Goal: Information Seeking & Learning: Learn about a topic

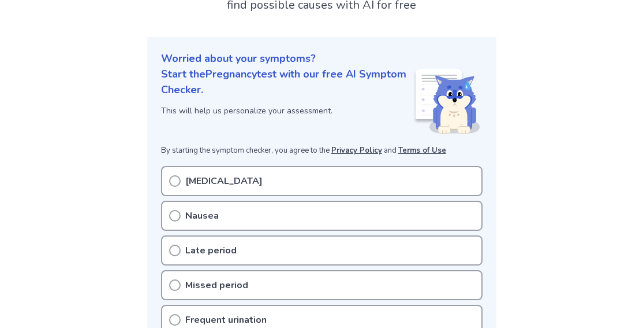
scroll to position [116, 0]
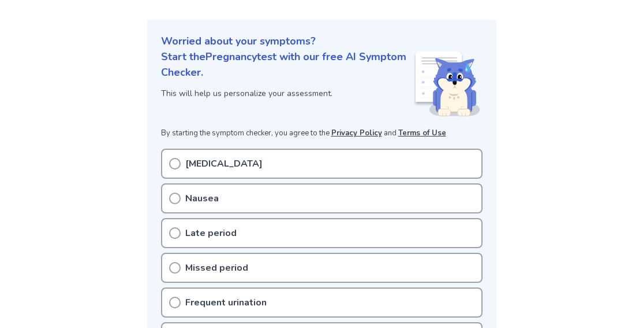
click at [172, 204] on div "Nausea" at bounding box center [322, 198] width 322 height 30
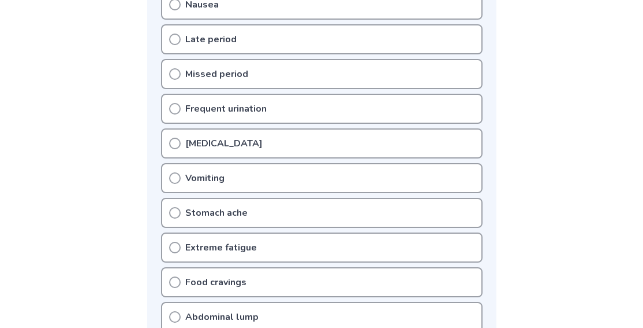
scroll to position [289, 0]
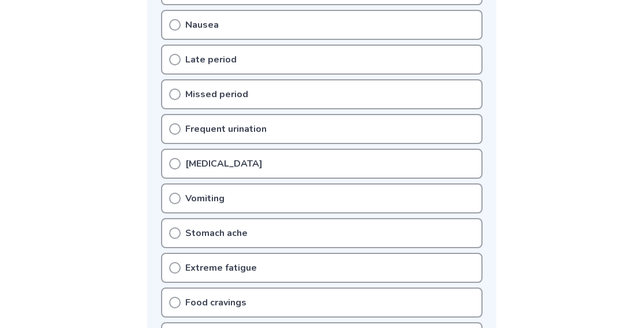
click at [252, 227] on div "Stomach ache" at bounding box center [322, 233] width 322 height 30
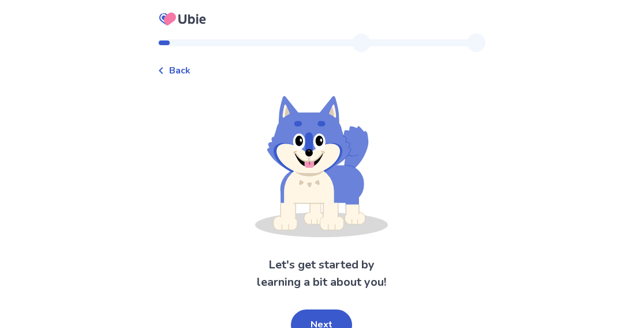
scroll to position [13, 0]
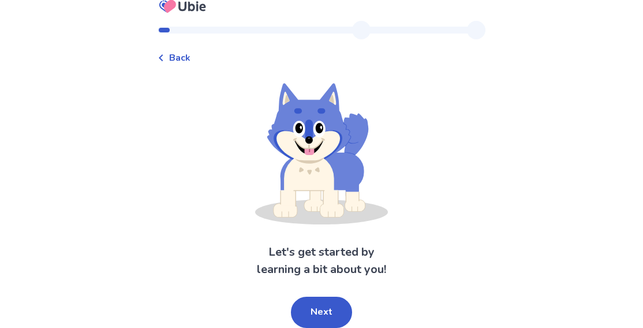
click at [180, 60] on span "Back" at bounding box center [179, 58] width 21 height 14
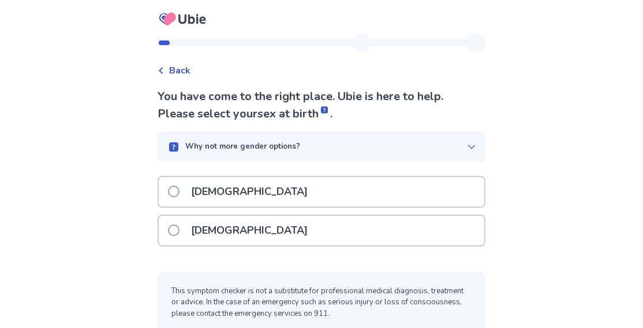
click at [225, 233] on p "Female" at bounding box center [249, 229] width 131 height 29
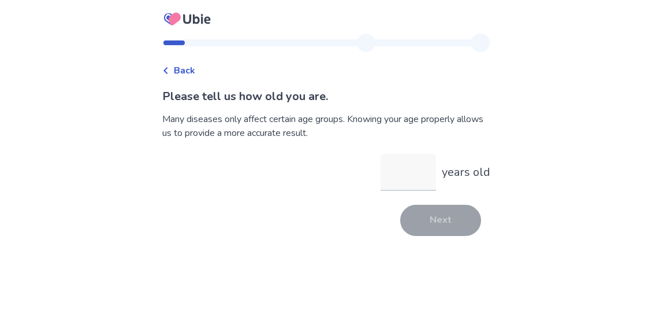
click at [401, 170] on input "years old" at bounding box center [408, 172] width 55 height 37
type input "**"
click at [455, 211] on button "Next" at bounding box center [440, 219] width 81 height 31
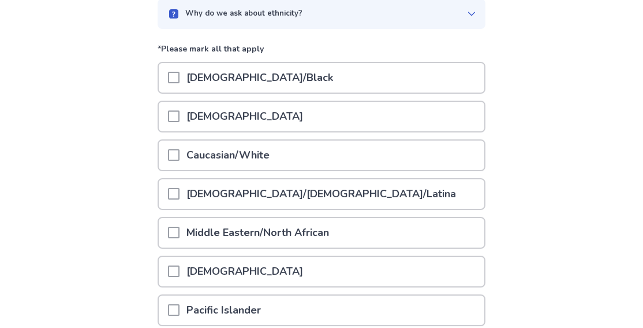
scroll to position [173, 0]
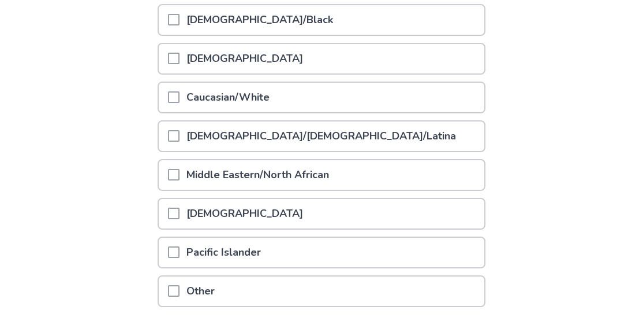
click at [240, 131] on p "Hispanic/Latino/Latina" at bounding box center [322, 135] width 284 height 29
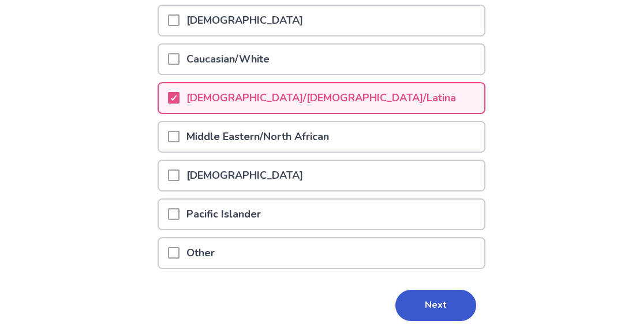
scroll to position [255, 0]
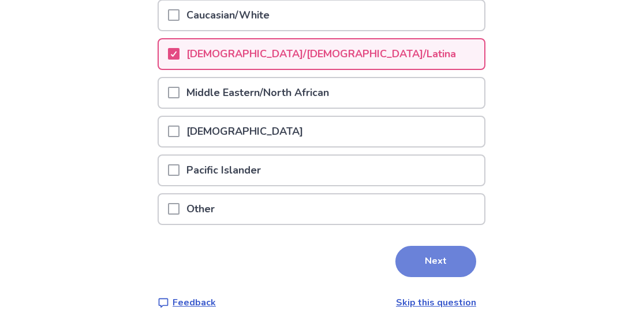
click at [423, 252] on button "Next" at bounding box center [436, 260] width 81 height 31
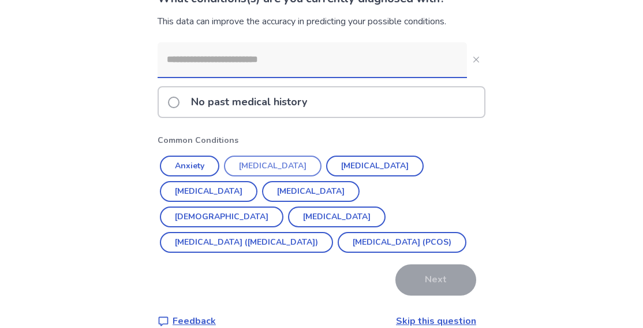
scroll to position [116, 0]
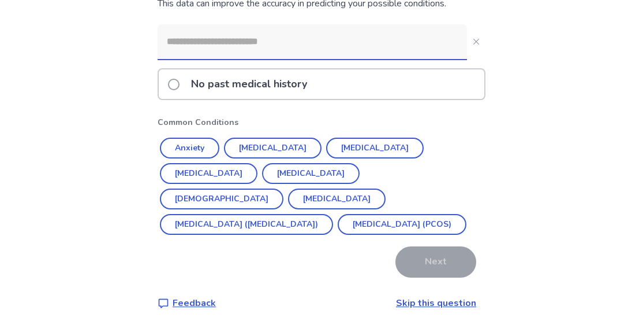
click at [296, 85] on p "No past medical history" at bounding box center [249, 83] width 130 height 29
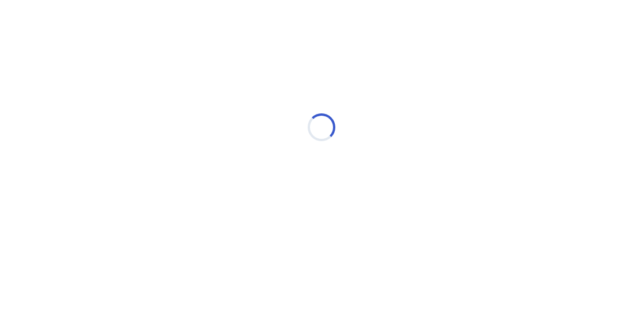
scroll to position [0, 0]
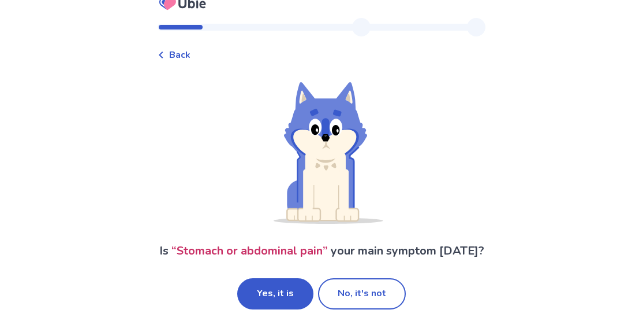
scroll to position [33, 0]
click at [341, 294] on button "No, it's not" at bounding box center [362, 293] width 88 height 31
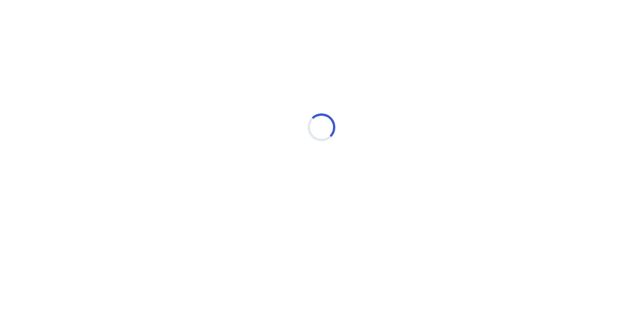
scroll to position [0, 0]
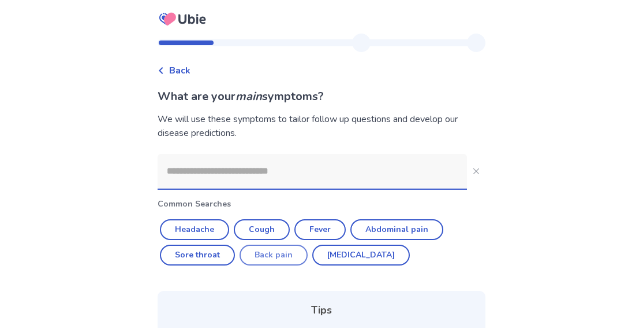
click at [281, 258] on button "Back pain" at bounding box center [274, 254] width 68 height 21
type input "*********"
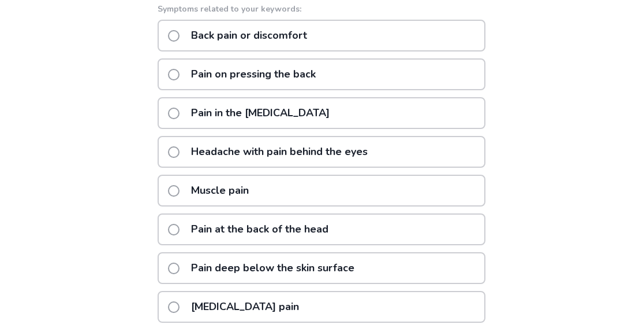
scroll to position [58, 0]
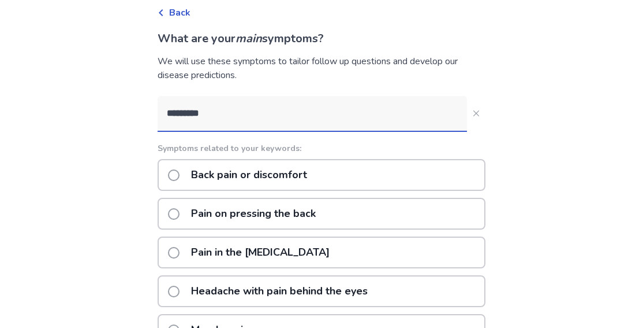
click at [244, 178] on p "Back pain or discomfort" at bounding box center [249, 174] width 130 height 29
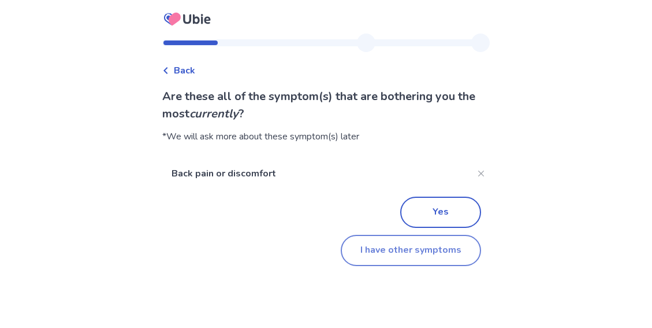
click at [420, 252] on button "I have other symptoms" at bounding box center [411, 250] width 140 height 31
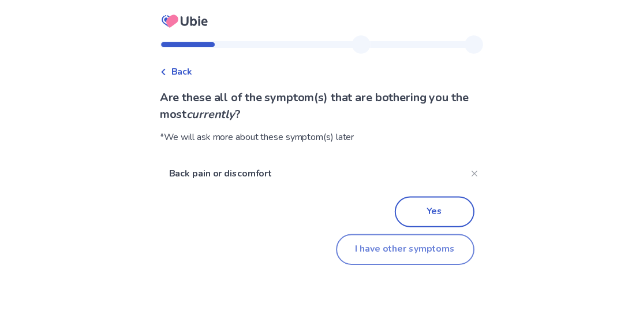
scroll to position [58, 0]
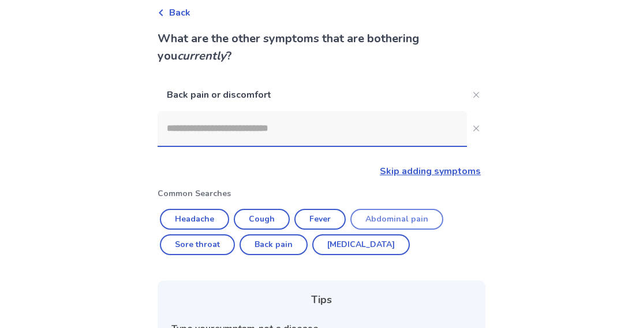
click at [375, 214] on button "Abdominal pain" at bounding box center [397, 219] width 93 height 21
type input "**********"
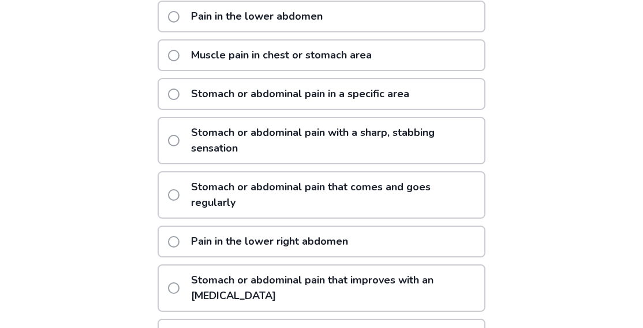
scroll to position [289, 0]
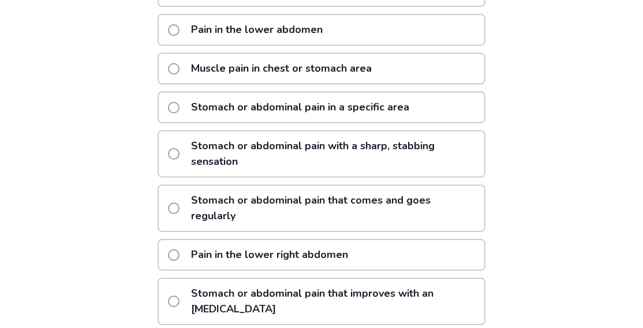
click at [271, 215] on p "Stomach or abdominal pain that comes and goes regularly" at bounding box center [334, 207] width 300 height 45
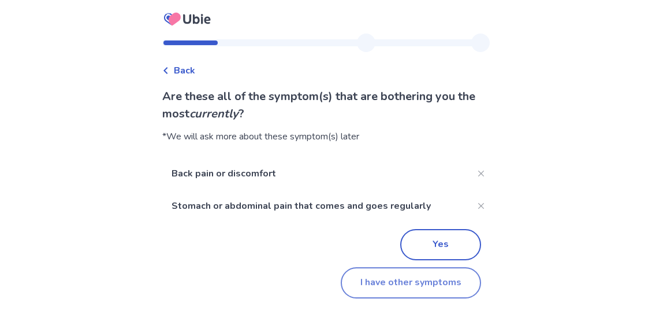
click at [404, 289] on button "I have other symptoms" at bounding box center [411, 282] width 140 height 31
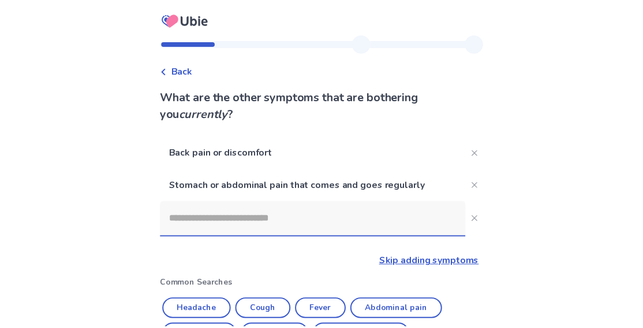
scroll to position [257, 0]
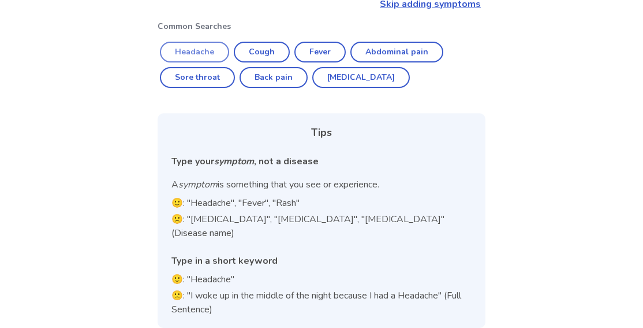
click at [218, 50] on button "Headache" at bounding box center [194, 52] width 69 height 21
type input "********"
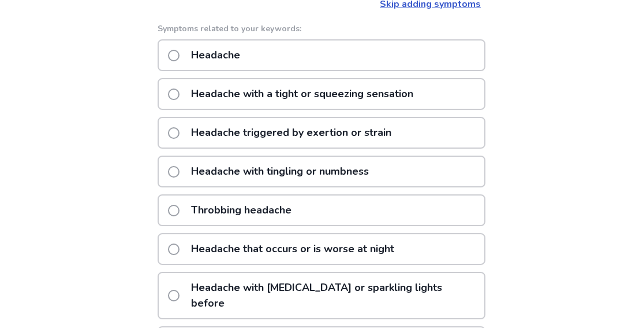
click at [259, 174] on p "Headache with tingling or numbness" at bounding box center [280, 171] width 192 height 29
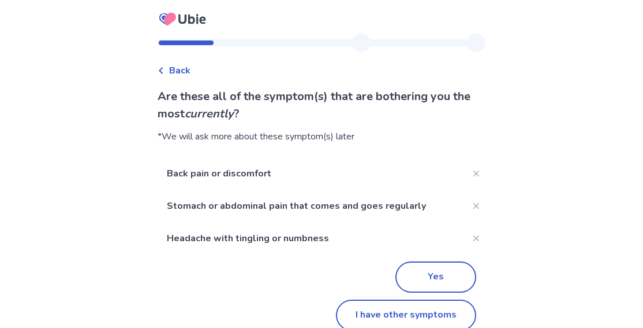
click at [189, 69] on span "Back" at bounding box center [179, 71] width 21 height 14
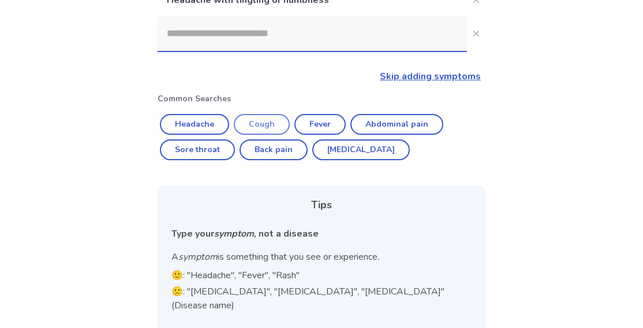
scroll to position [199, 0]
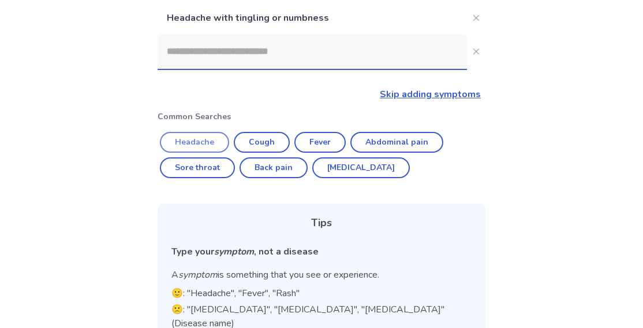
click at [222, 143] on button "Headache" at bounding box center [194, 142] width 69 height 21
type input "********"
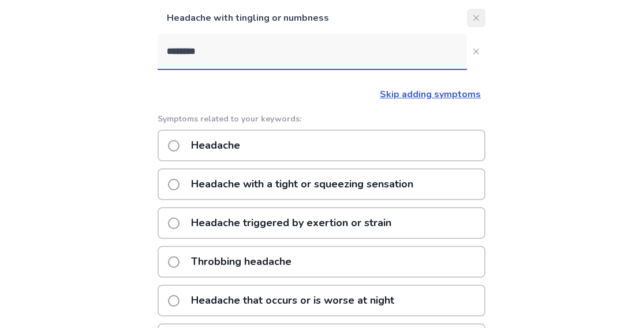
click at [467, 15] on button "Close" at bounding box center [476, 18] width 18 height 18
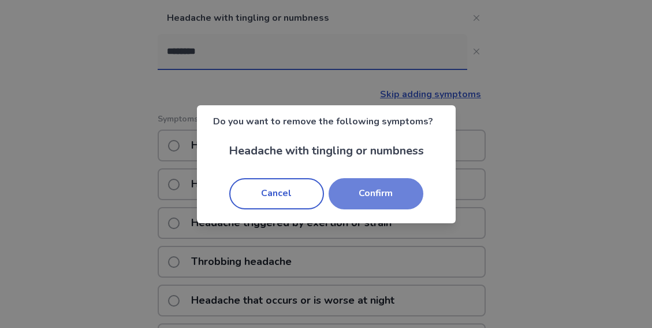
click at [360, 194] on button "Confirm" at bounding box center [376, 193] width 95 height 31
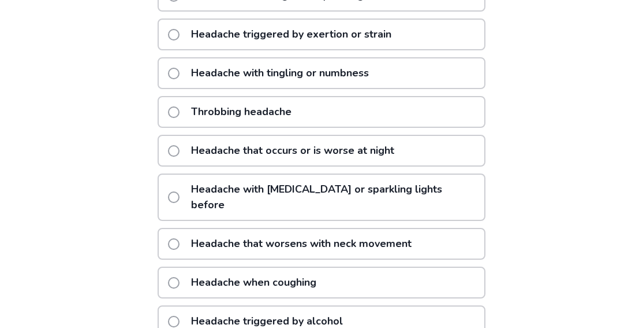
scroll to position [373, 0]
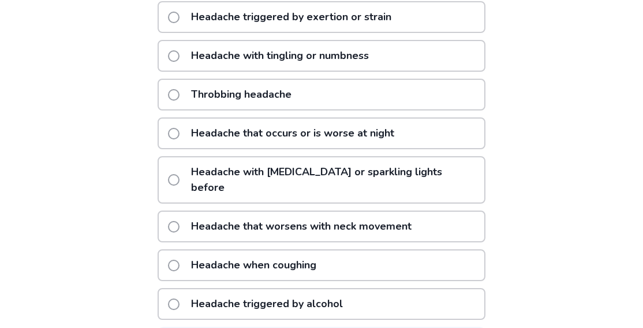
click at [397, 170] on p "Headache with flashing or sparkling lights before" at bounding box center [334, 179] width 300 height 45
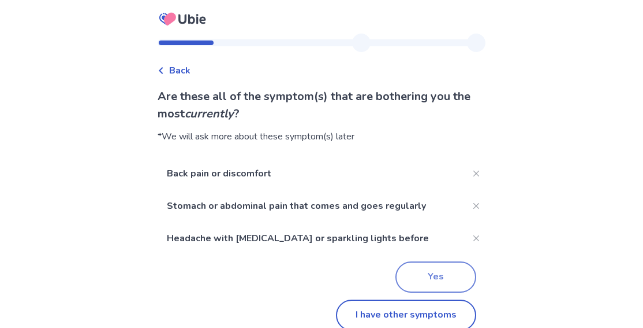
click at [412, 278] on button "Yes" at bounding box center [436, 276] width 81 height 31
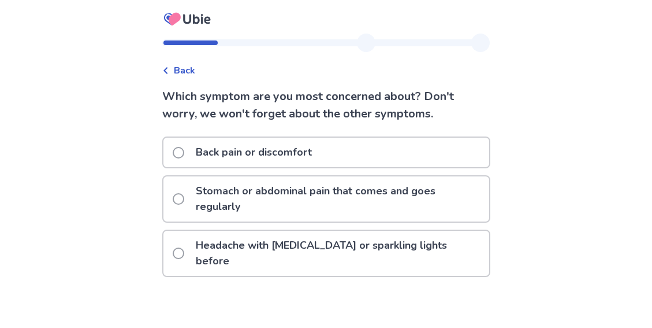
click at [327, 197] on p "Stomach or abdominal pain that comes and goes regularly" at bounding box center [339, 198] width 300 height 45
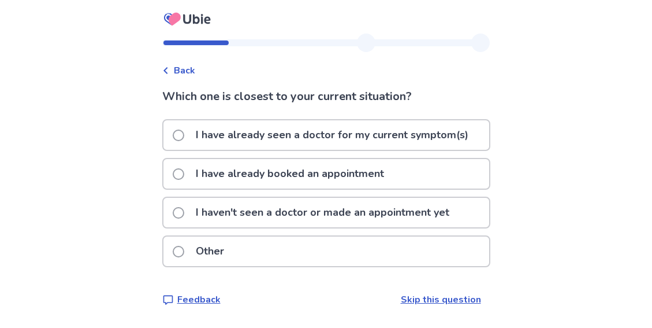
click at [280, 213] on p "I haven't seen a doctor or made an appointment yet" at bounding box center [322, 212] width 267 height 29
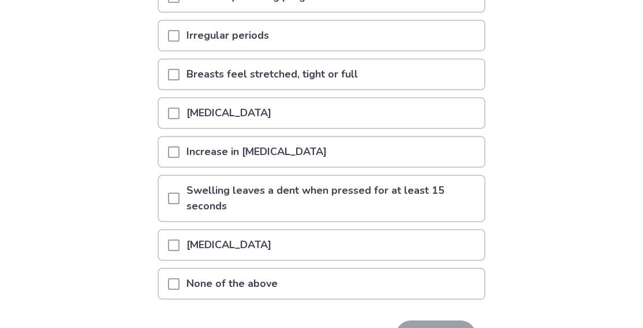
scroll to position [231, 0]
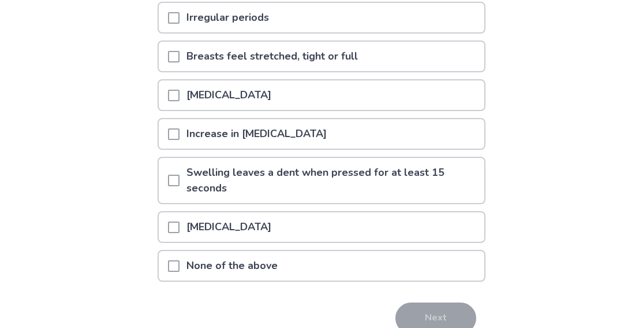
click at [278, 233] on p "[MEDICAL_DATA]" at bounding box center [229, 226] width 99 height 29
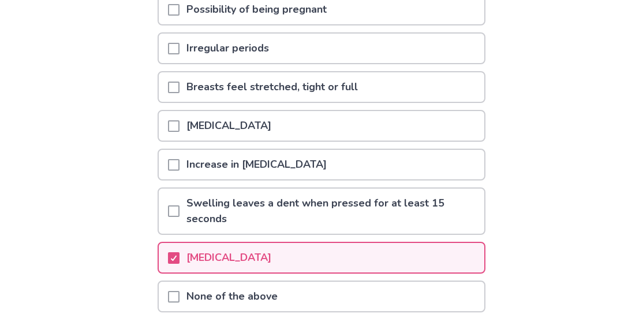
scroll to position [173, 0]
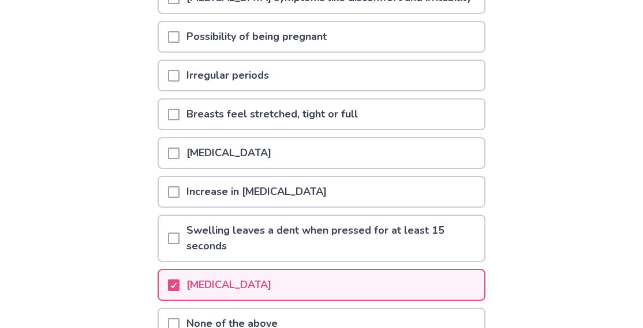
click at [284, 236] on p "Swelling leaves a dent when pressed for at least 15 seconds" at bounding box center [332, 237] width 305 height 45
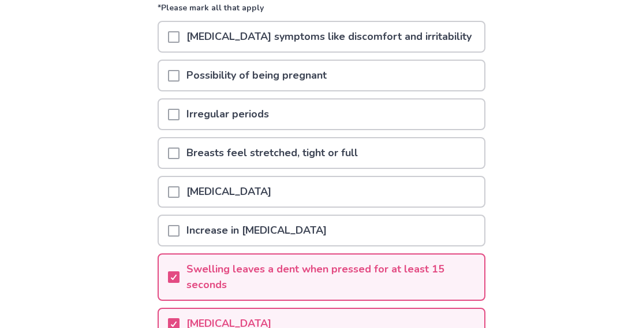
scroll to position [116, 0]
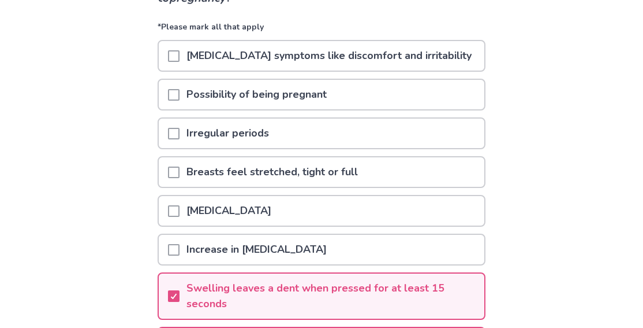
click at [281, 58] on p "[MEDICAL_DATA] symptoms like discomfort and irritability" at bounding box center [329, 55] width 299 height 29
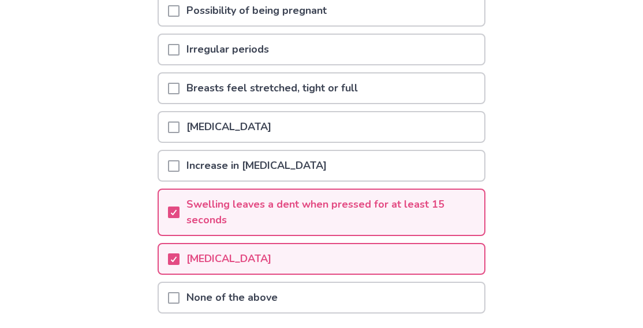
scroll to position [288, 0]
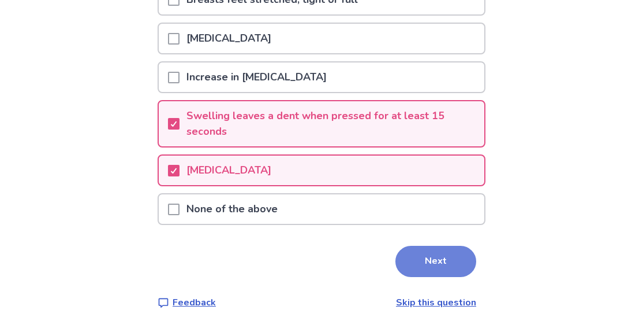
click at [416, 261] on button "Next" at bounding box center [436, 260] width 81 height 31
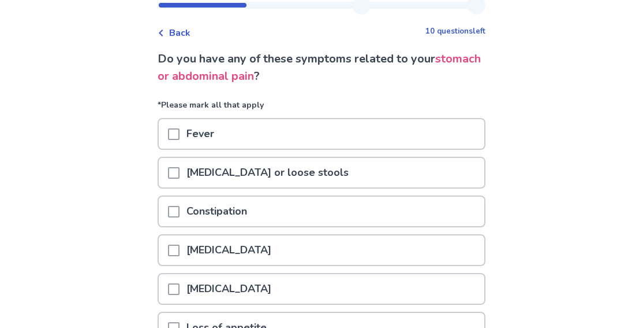
scroll to position [58, 0]
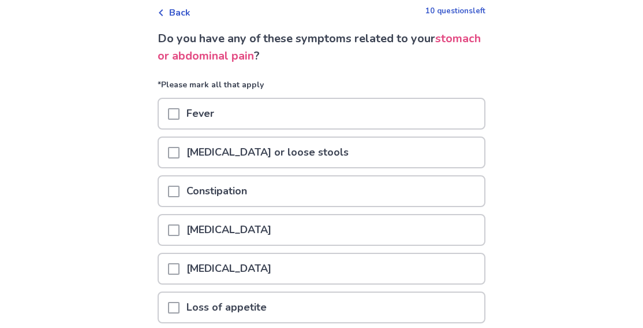
click at [180, 269] on span at bounding box center [174, 269] width 12 height 12
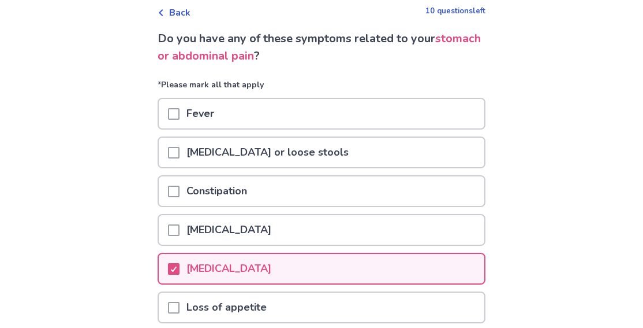
click at [179, 308] on span at bounding box center [174, 308] width 12 height 12
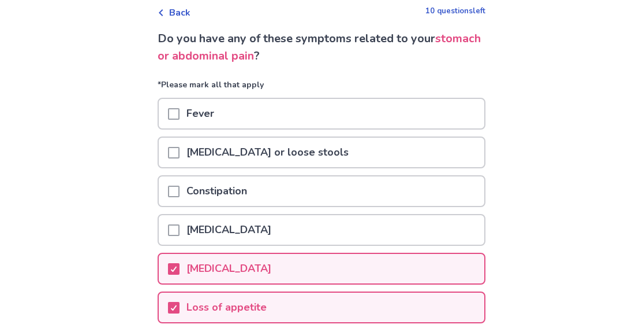
click at [178, 115] on span at bounding box center [174, 114] width 12 height 12
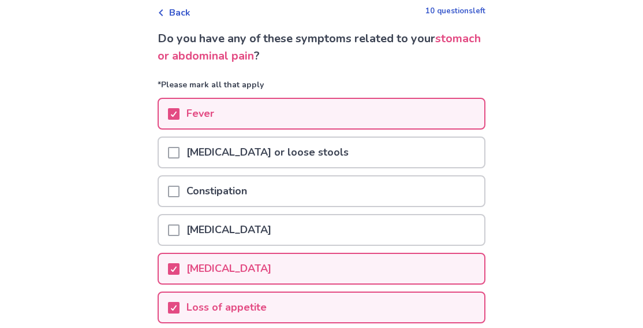
click at [180, 120] on div at bounding box center [174, 113] width 12 height 29
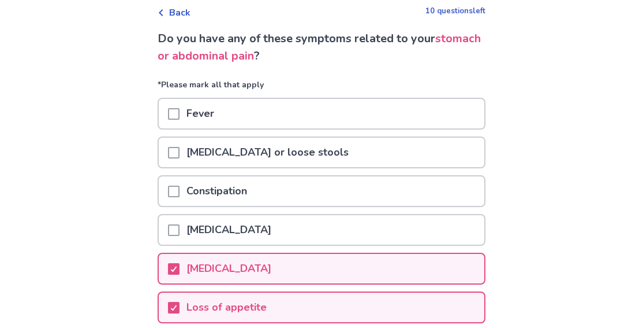
click at [180, 192] on span at bounding box center [174, 191] width 12 height 12
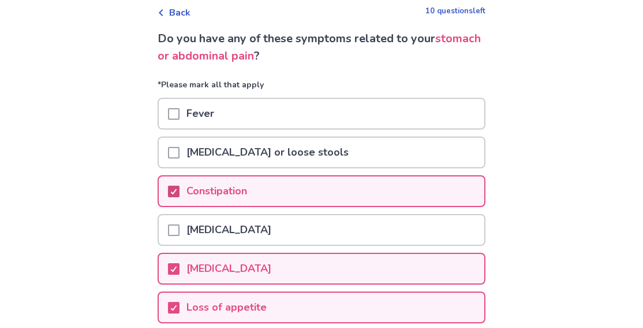
click at [177, 193] on polyline at bounding box center [174, 191] width 5 height 5
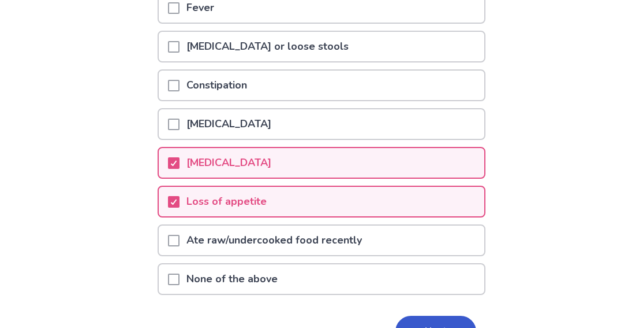
scroll to position [173, 0]
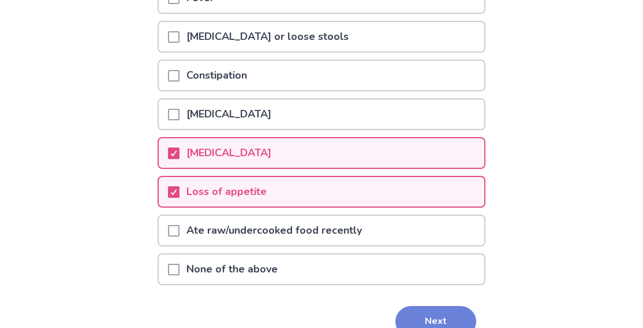
click at [453, 319] on button "Next" at bounding box center [436, 321] width 81 height 31
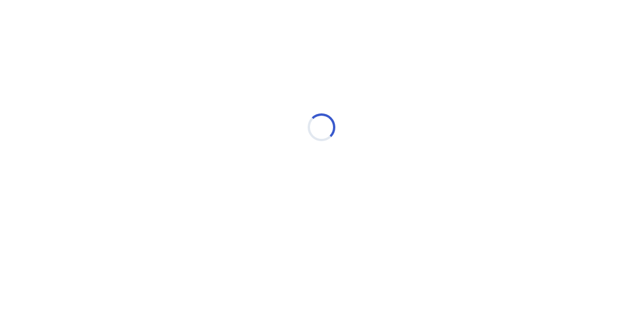
select select "*"
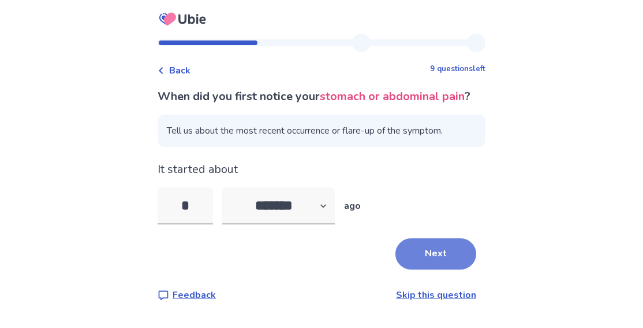
type input "*"
click at [419, 267] on button "Next" at bounding box center [436, 253] width 81 height 31
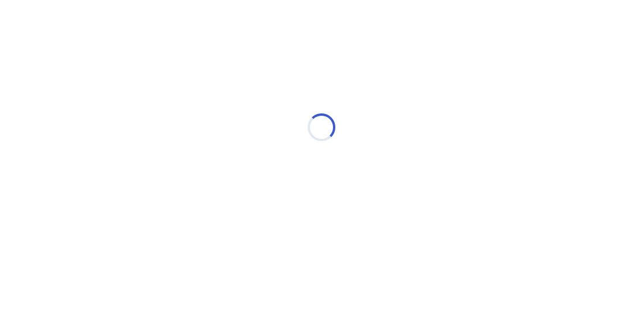
select select "*"
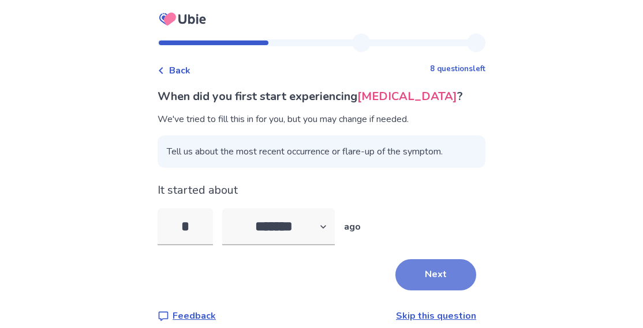
click at [403, 274] on button "Next" at bounding box center [436, 274] width 81 height 31
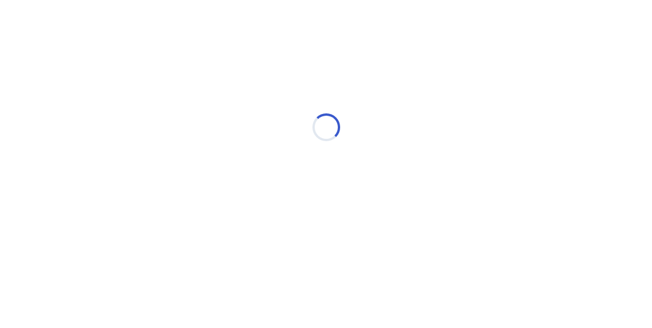
select select "*"
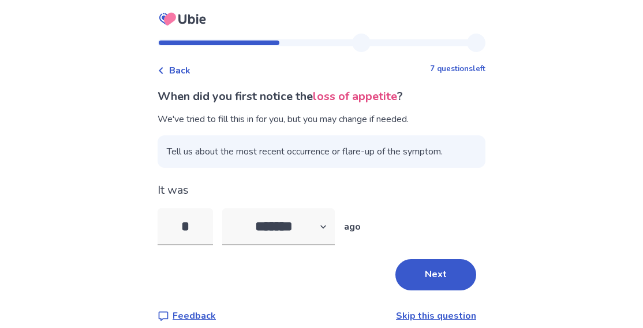
click at [440, 290] on div "When did you first notice the loss of appetite ? We've tried to fill this in fo…" at bounding box center [322, 205] width 328 height 235
click at [416, 260] on button "Next" at bounding box center [436, 274] width 81 height 31
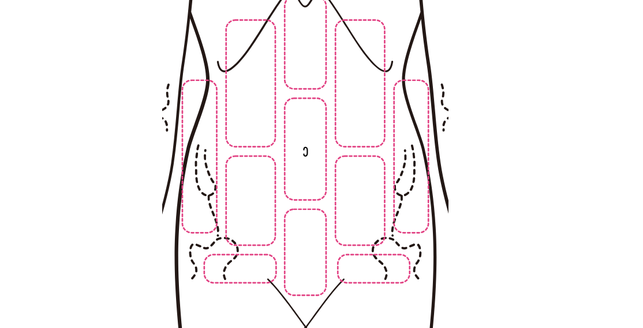
scroll to position [173, 0]
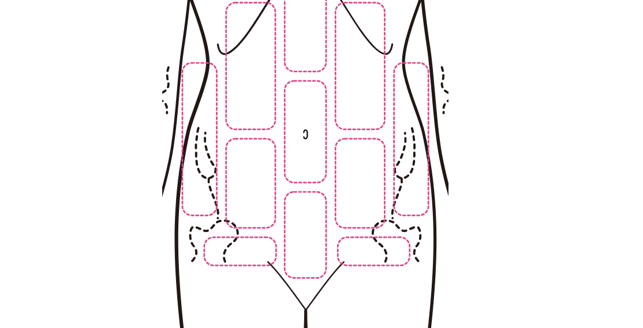
click at [401, 196] on img at bounding box center [305, 146] width 590 height 400
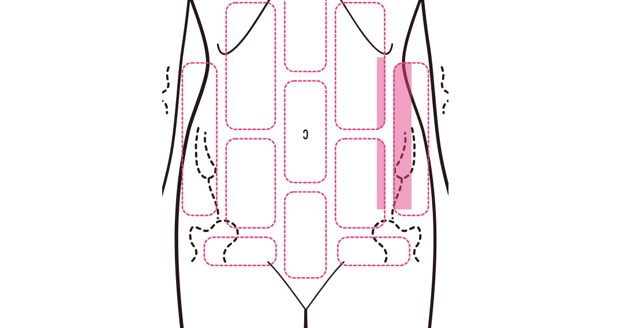
click at [376, 218] on img at bounding box center [305, 146] width 590 height 400
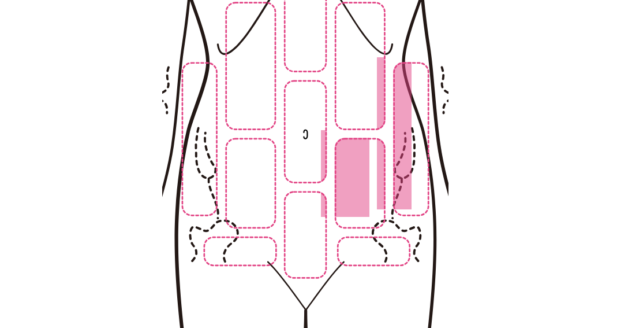
click at [203, 173] on img at bounding box center [305, 146] width 590 height 400
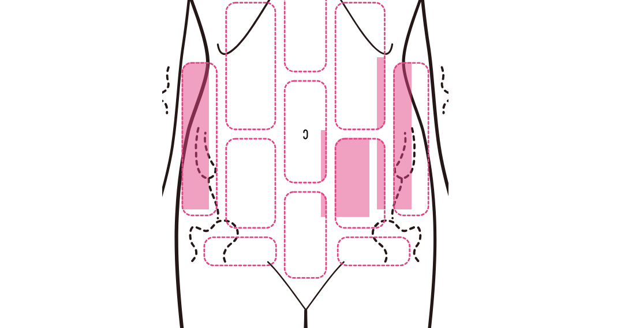
click at [249, 258] on img at bounding box center [305, 146] width 590 height 400
click at [361, 265] on img at bounding box center [305, 146] width 590 height 400
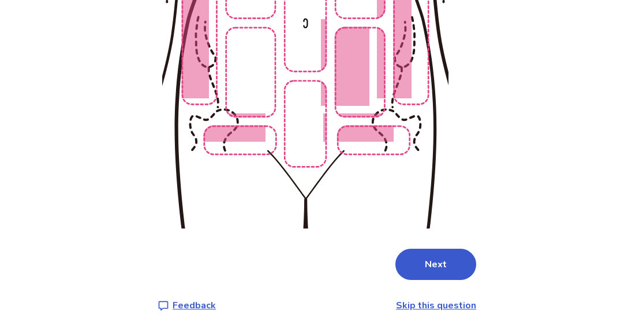
scroll to position [288, 0]
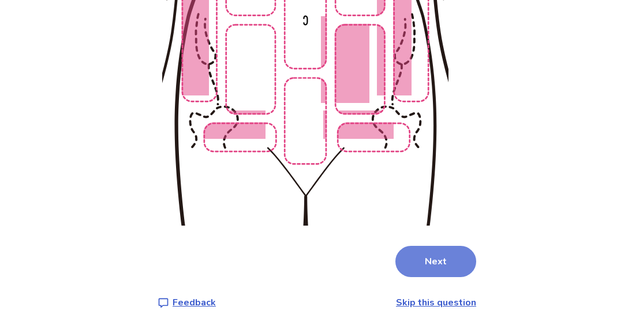
click at [420, 259] on button "Next" at bounding box center [436, 260] width 81 height 31
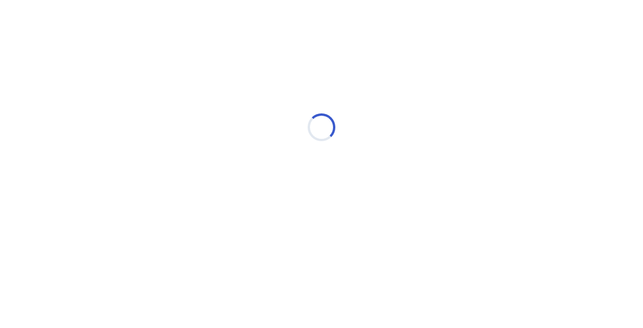
scroll to position [0, 0]
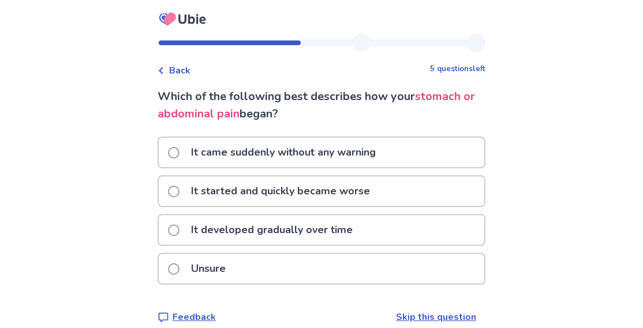
click at [254, 151] on p "It came suddenly without any warning" at bounding box center [283, 151] width 199 height 29
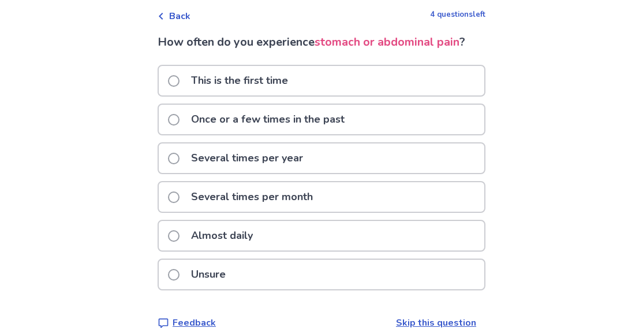
scroll to position [75, 0]
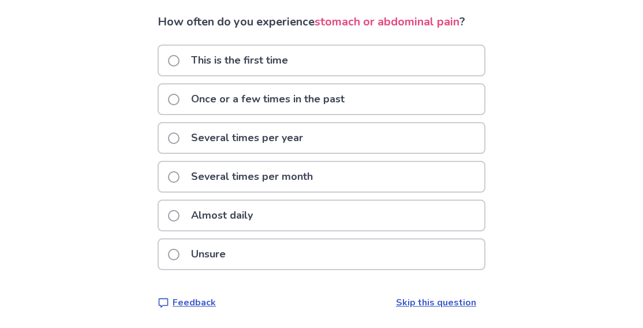
click at [240, 254] on div "Unsure" at bounding box center [322, 253] width 326 height 29
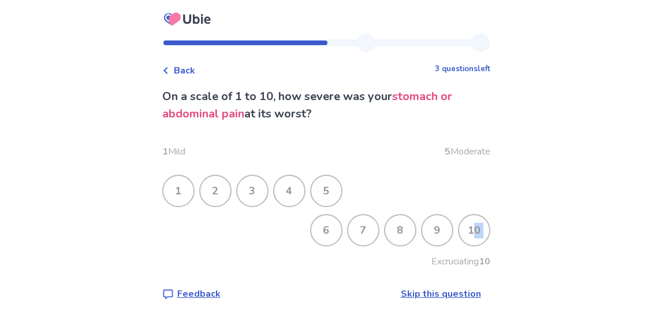
drag, startPoint x: 467, startPoint y: 229, endPoint x: 404, endPoint y: 251, distance: 66.7
click at [405, 252] on div "1 Mild 5 Moderate 1 2 3 4 5 6 7 8 9 10 Excruciating 10" at bounding box center [326, 202] width 328 height 132
click at [390, 222] on div "8" at bounding box center [400, 230] width 30 height 30
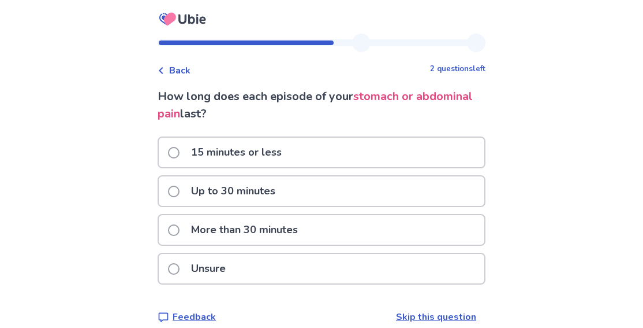
click at [286, 268] on div "Unsure" at bounding box center [322, 268] width 326 height 29
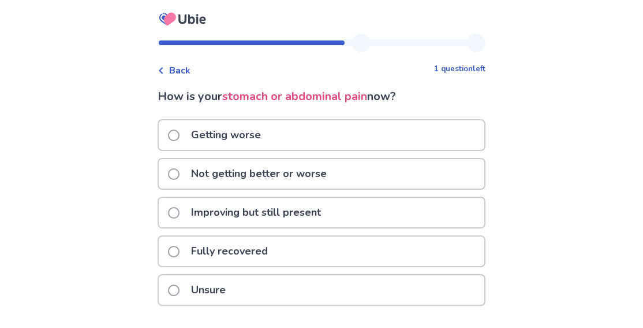
click at [268, 214] on p "Improving but still present" at bounding box center [256, 212] width 144 height 29
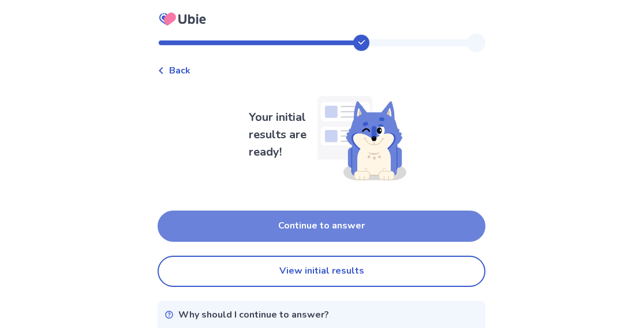
click at [265, 226] on button "Continue to answer" at bounding box center [322, 225] width 328 height 31
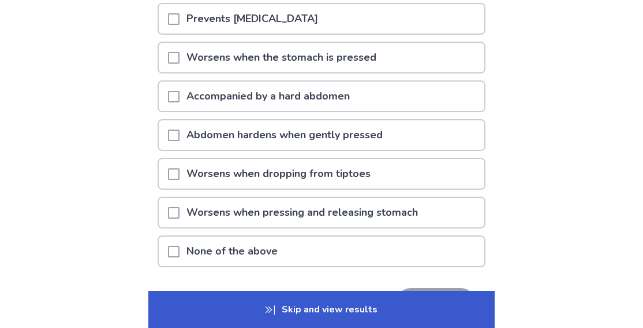
scroll to position [173, 0]
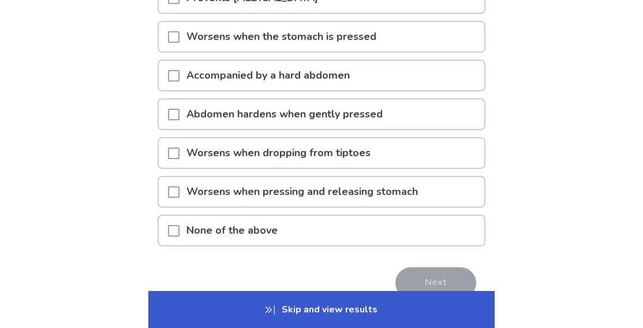
click at [326, 215] on div "None of the above" at bounding box center [322, 230] width 328 height 32
click at [318, 230] on div "None of the above" at bounding box center [322, 229] width 326 height 29
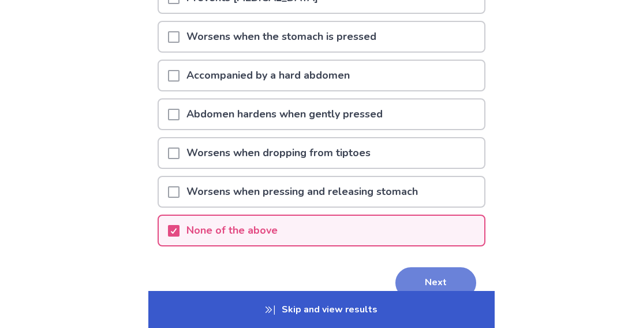
click at [438, 279] on button "Next" at bounding box center [436, 282] width 81 height 31
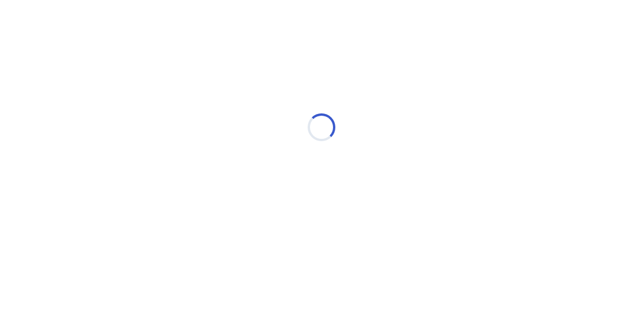
scroll to position [0, 0]
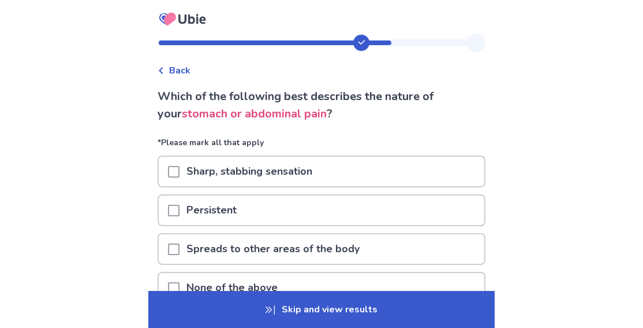
scroll to position [58, 0]
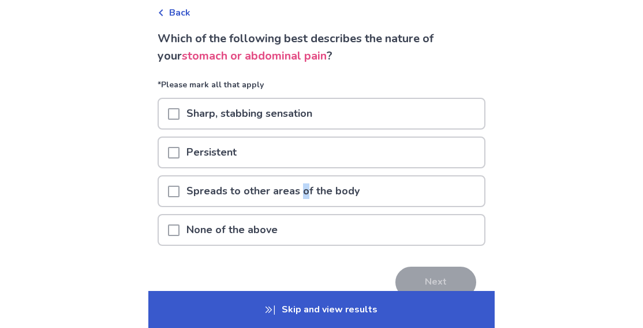
drag, startPoint x: 309, startPoint y: 192, endPoint x: 308, endPoint y: 169, distance: 22.6
click at [310, 189] on p "Spreads to other areas of the body" at bounding box center [273, 190] width 187 height 29
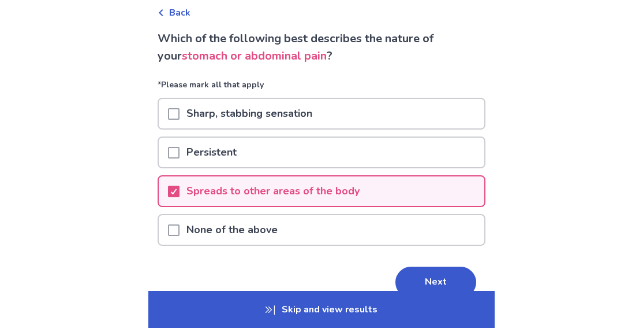
click at [304, 119] on p "Sharp, stabbing sensation" at bounding box center [250, 113] width 140 height 29
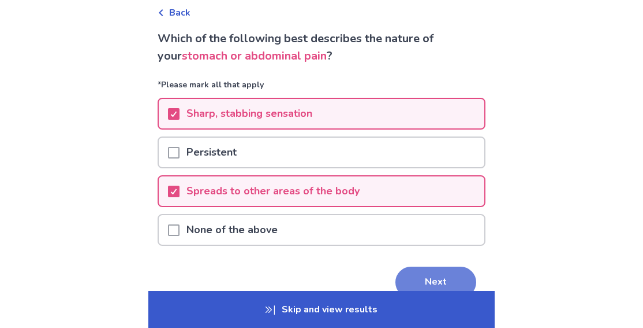
click at [435, 286] on button "Next" at bounding box center [436, 281] width 81 height 31
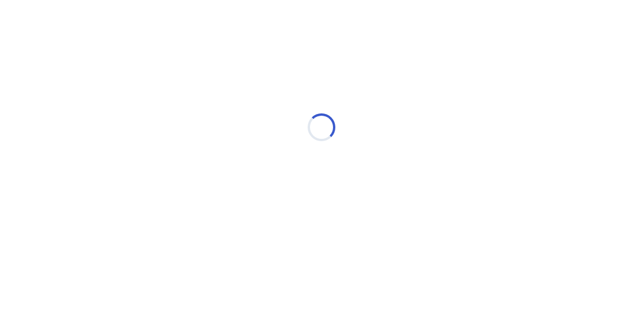
scroll to position [0, 0]
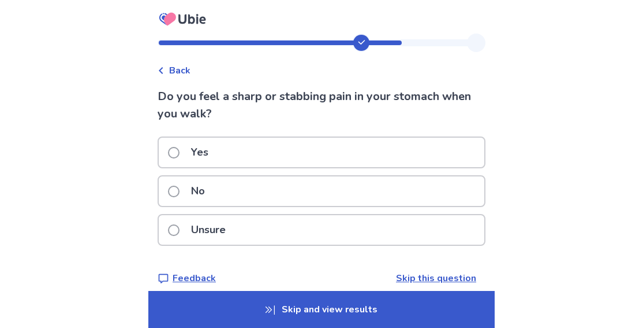
click at [296, 222] on div "Unsure" at bounding box center [322, 229] width 326 height 29
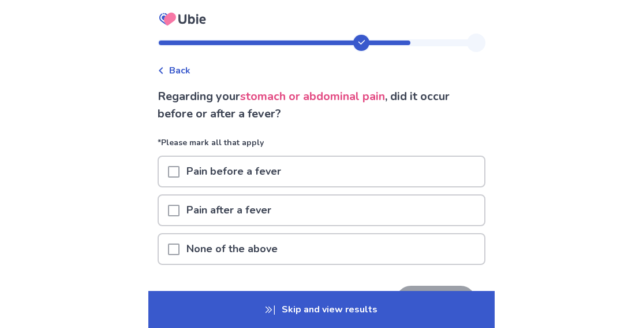
click at [294, 176] on div "Pain before a fever" at bounding box center [322, 171] width 326 height 29
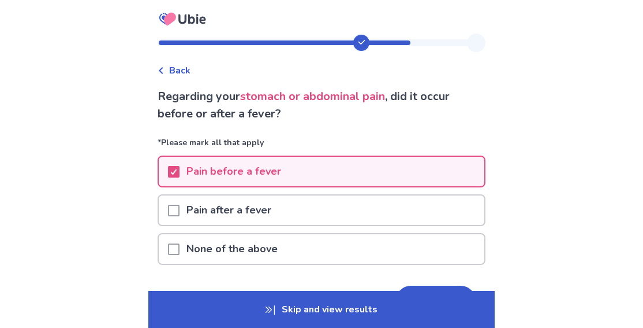
click at [426, 285] on div "Regarding your stomach or abdominal pain , did it occur before or after a fever…" at bounding box center [322, 218] width 328 height 261
click at [426, 288] on button "Next" at bounding box center [436, 300] width 81 height 31
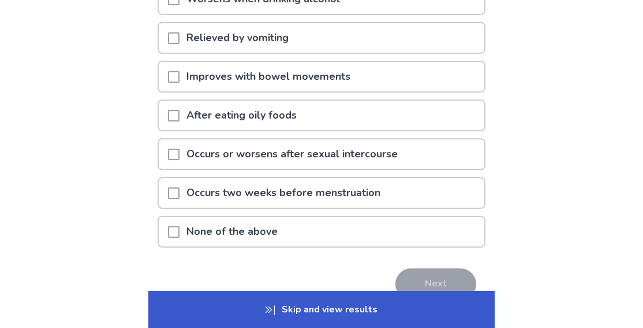
scroll to position [231, 0]
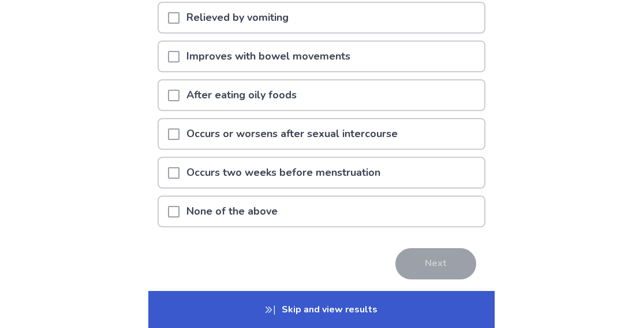
click at [311, 206] on div "None of the above" at bounding box center [322, 210] width 326 height 29
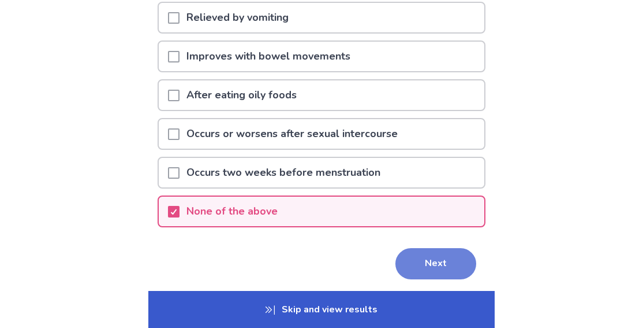
click at [412, 263] on button "Next" at bounding box center [436, 263] width 81 height 31
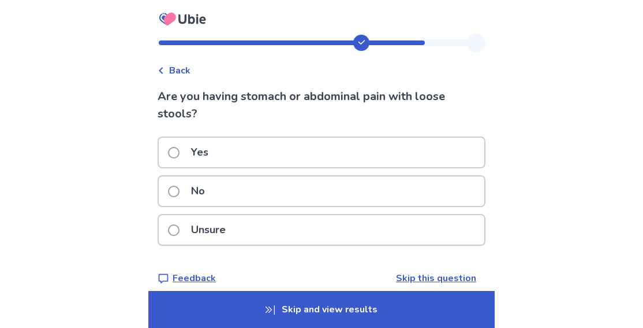
click at [273, 229] on div "Unsure" at bounding box center [322, 229] width 326 height 29
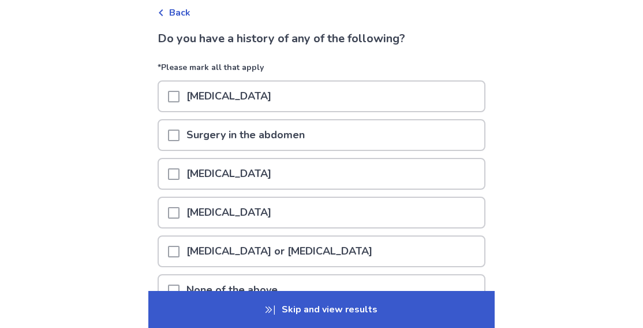
scroll to position [116, 0]
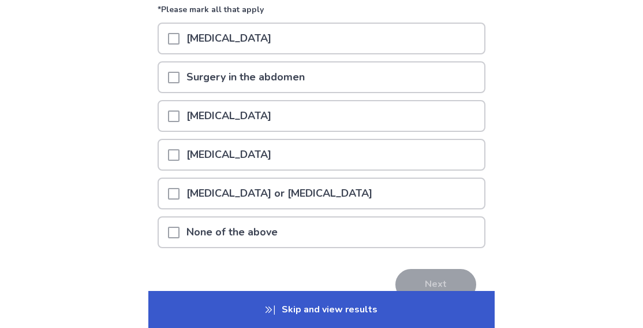
click at [297, 223] on div "None of the above" at bounding box center [322, 231] width 326 height 29
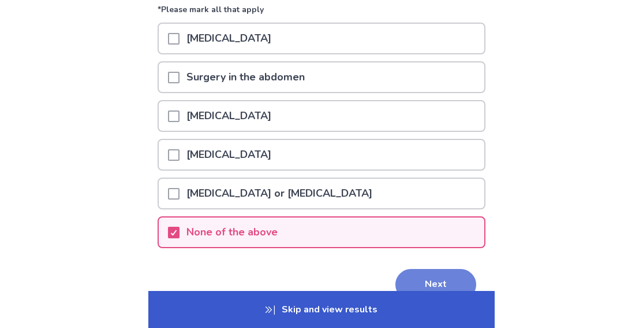
click at [422, 280] on button "Next" at bounding box center [436, 284] width 81 height 31
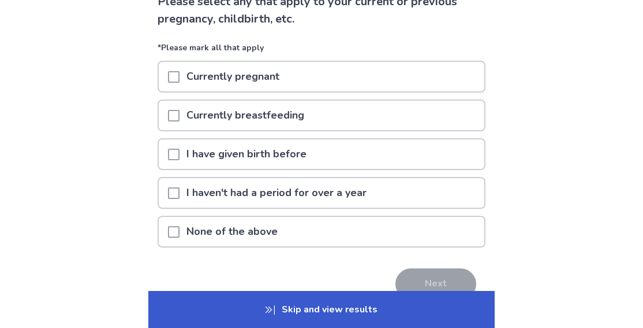
scroll to position [116, 0]
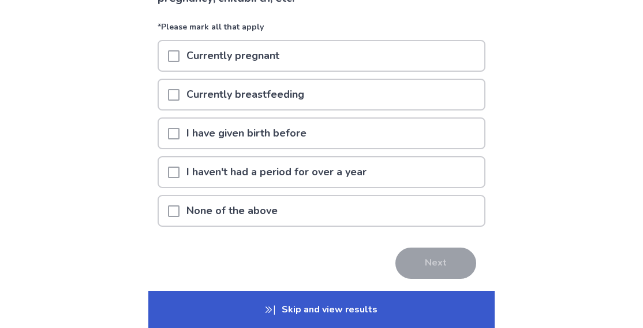
click at [180, 208] on span at bounding box center [174, 211] width 12 height 12
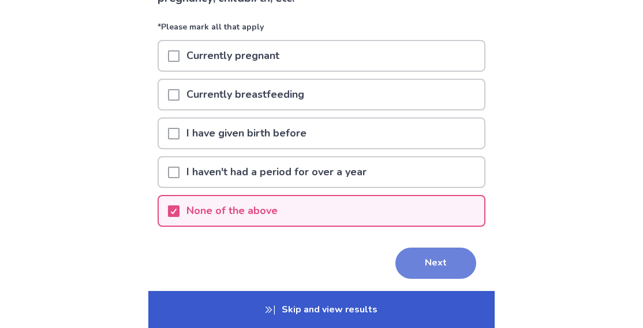
click at [418, 263] on button "Next" at bounding box center [436, 262] width 81 height 31
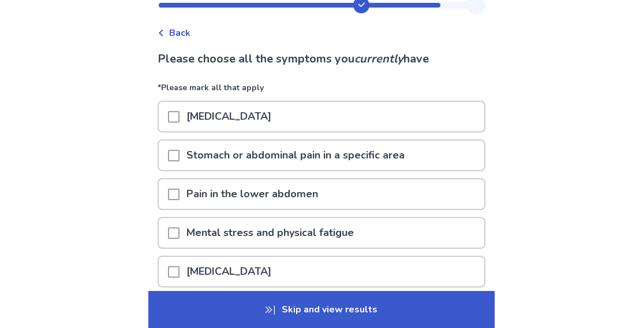
scroll to position [58, 0]
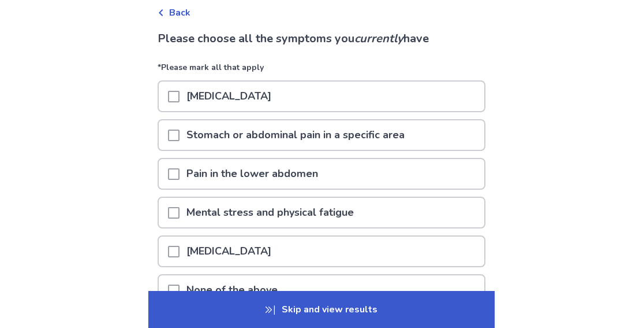
click at [164, 92] on div "Back Please choose all the symptoms you currently have *Please mark all that ap…" at bounding box center [321, 192] width 347 height 433
click at [173, 92] on div "Menstrual cramps" at bounding box center [322, 95] width 326 height 29
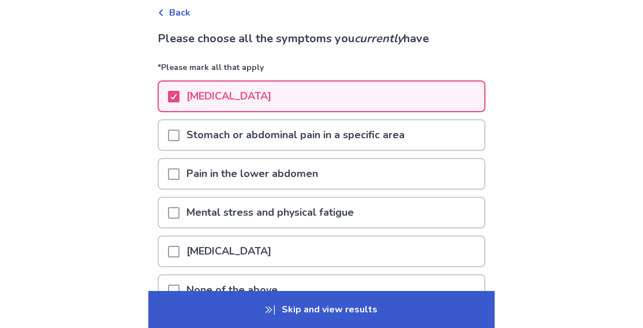
scroll to position [116, 0]
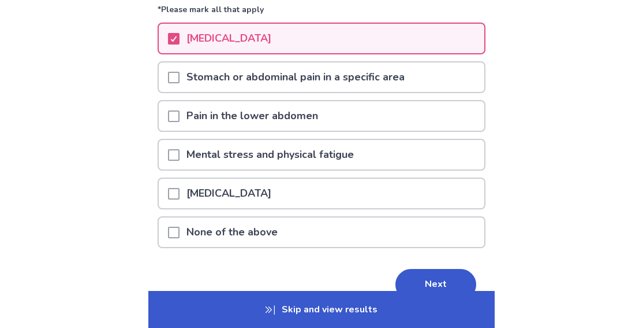
click at [180, 78] on span at bounding box center [174, 78] width 12 height 12
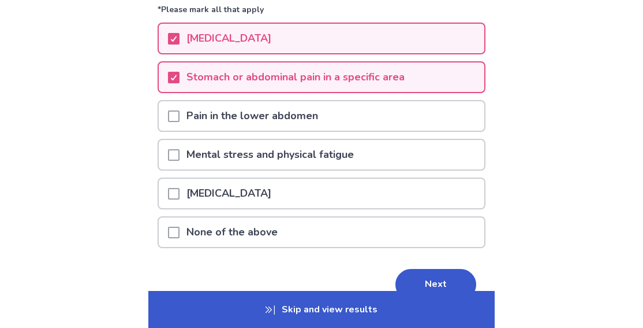
click at [180, 156] on span at bounding box center [174, 155] width 12 height 12
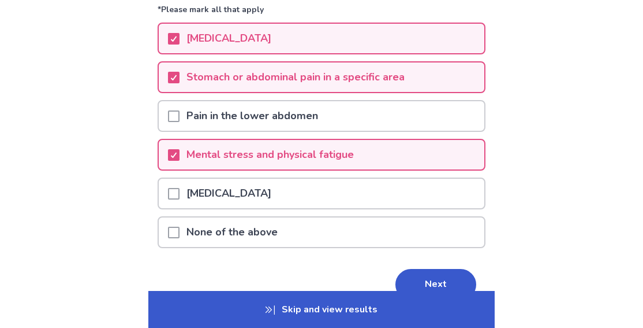
click at [180, 189] on span at bounding box center [174, 194] width 12 height 12
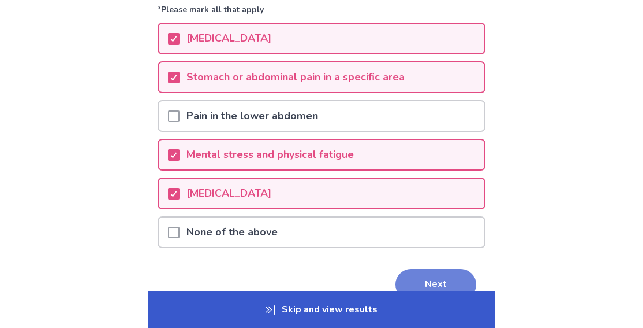
click at [439, 283] on button "Next" at bounding box center [436, 284] width 81 height 31
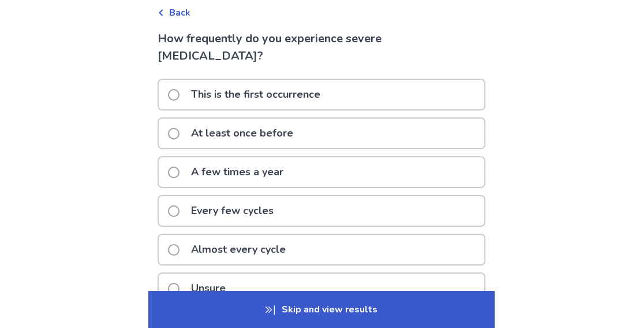
scroll to position [116, 0]
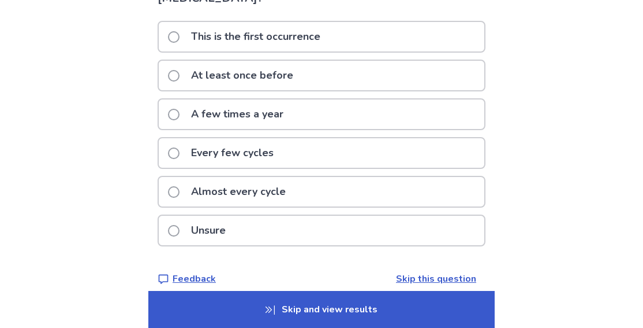
click at [276, 195] on p "Almost every cycle" at bounding box center [238, 191] width 109 height 29
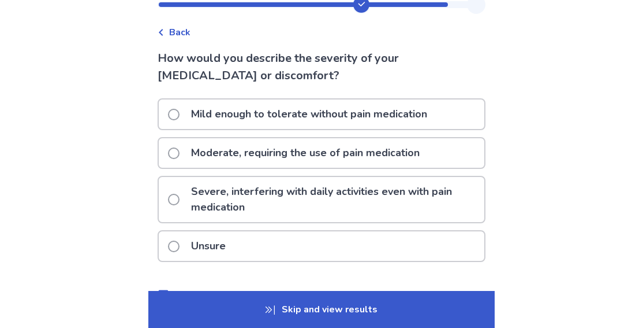
scroll to position [58, 0]
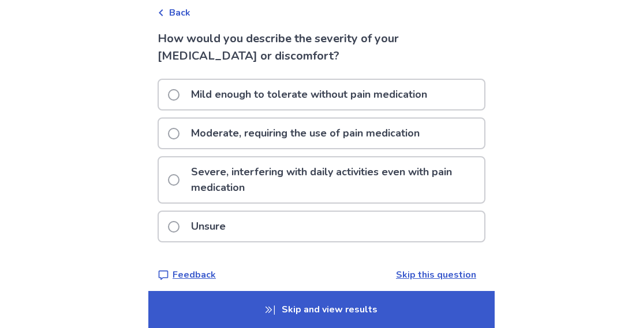
click at [273, 137] on p "Moderate, requiring the use of pain medication" at bounding box center [305, 132] width 243 height 29
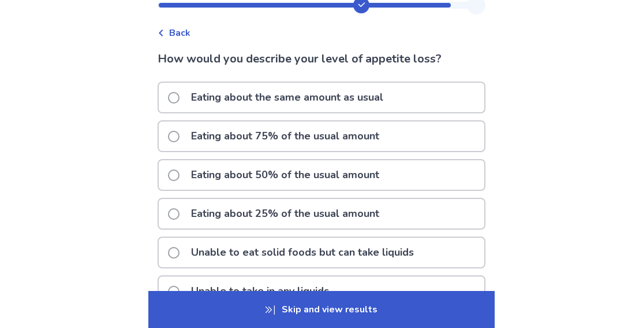
scroll to position [58, 0]
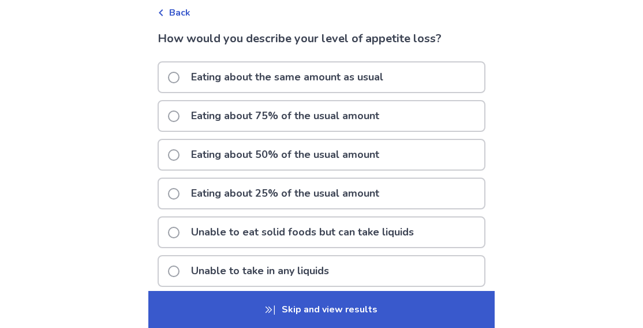
click at [247, 195] on p "Eating about 25% of the usual amount" at bounding box center [285, 192] width 202 height 29
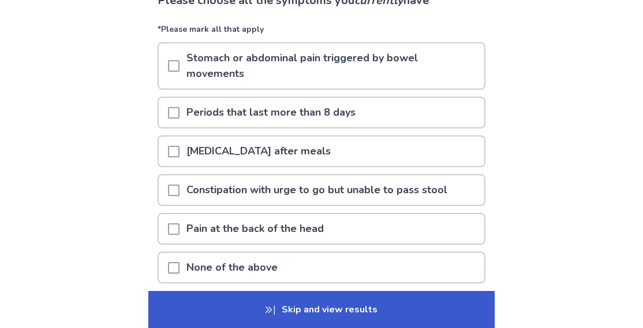
scroll to position [116, 0]
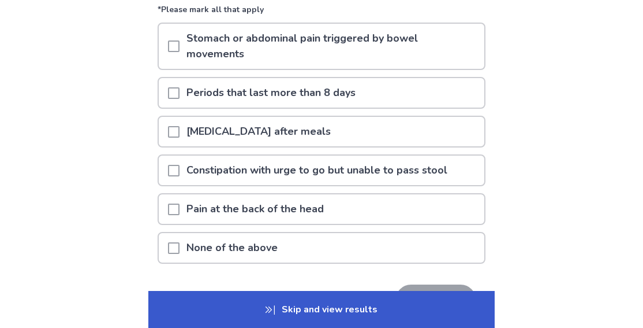
click at [187, 134] on p "Abdominal bloating after meals" at bounding box center [259, 131] width 158 height 29
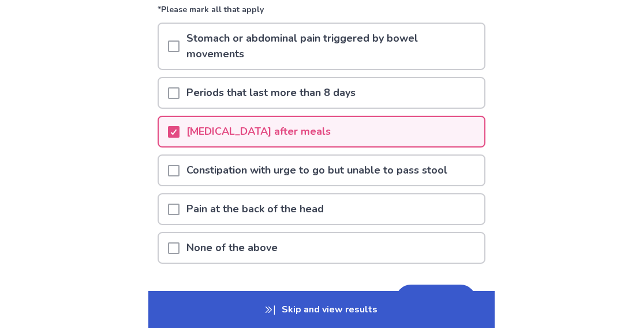
click at [259, 171] on p "Constipation with urge to go but unable to pass stool" at bounding box center [317, 169] width 275 height 29
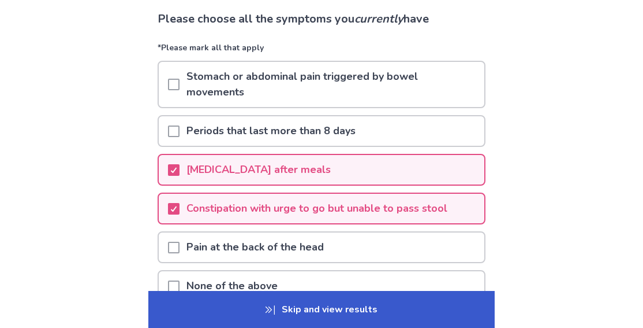
scroll to position [58, 0]
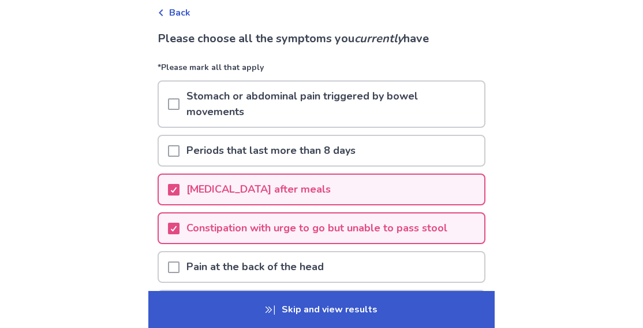
click at [237, 152] on p "Periods that last more than 8 days" at bounding box center [271, 150] width 183 height 29
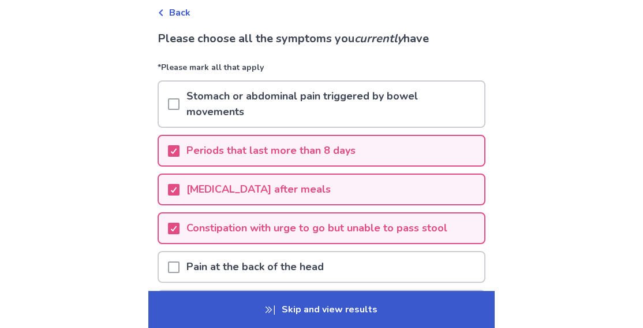
scroll to position [191, 0]
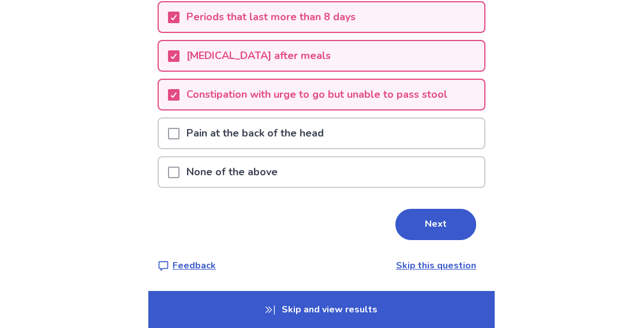
click at [384, 225] on div "Next" at bounding box center [322, 224] width 328 height 31
click at [414, 224] on button "Next" at bounding box center [436, 224] width 81 height 31
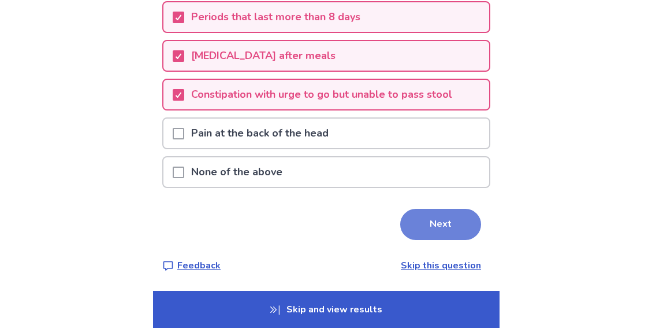
scroll to position [0, 0]
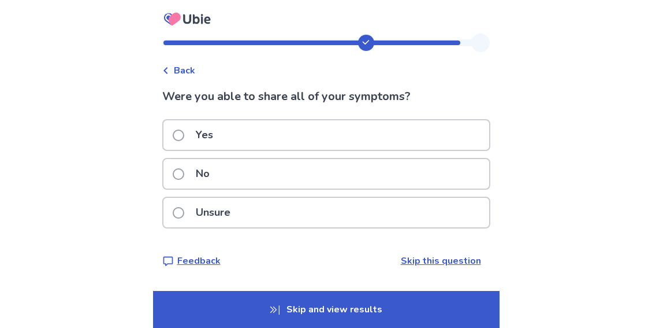
click at [226, 129] on div "Yes" at bounding box center [326, 134] width 326 height 29
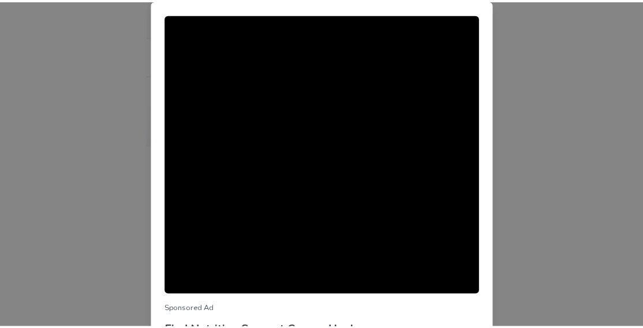
scroll to position [153, 0]
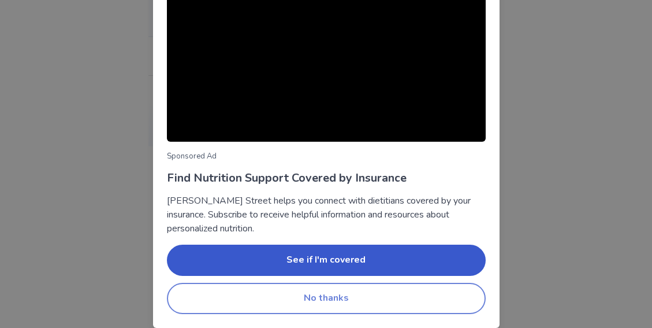
click at [377, 308] on button "No thanks" at bounding box center [326, 297] width 319 height 31
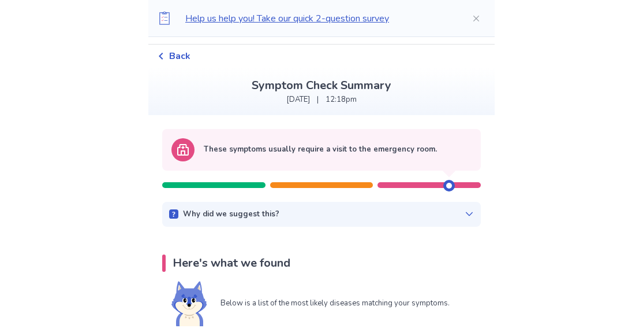
scroll to position [0, 0]
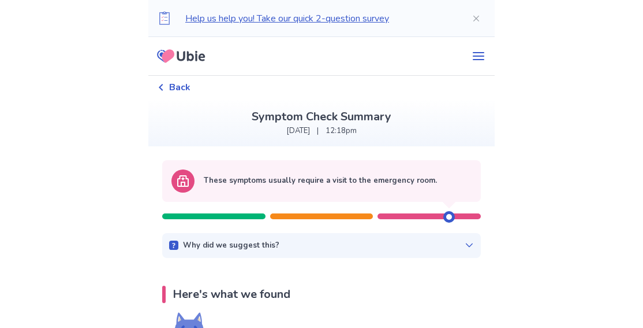
click at [288, 255] on div "Why did we suggest this? This suggestion is based on the severity level of a fe…" at bounding box center [321, 245] width 319 height 25
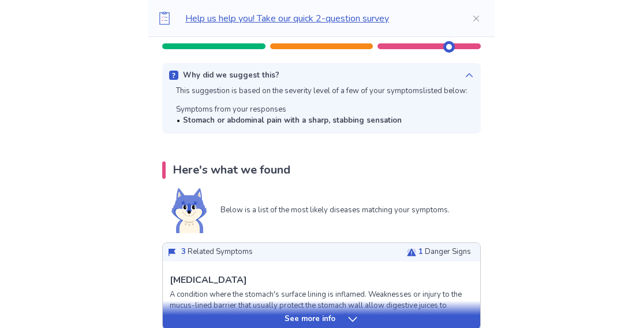
scroll to position [231, 0]
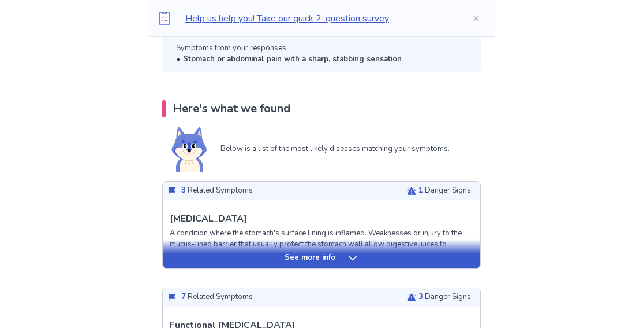
click at [269, 252] on div "See more info" at bounding box center [322, 258] width 318 height 12
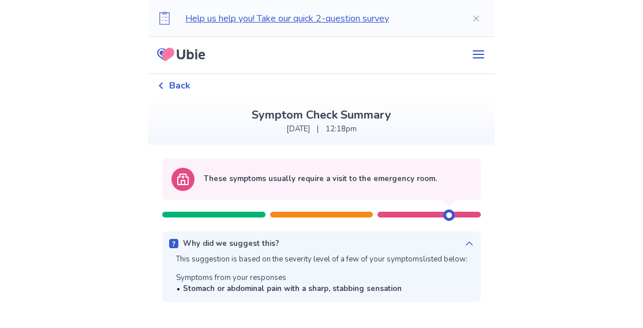
scroll to position [0, 0]
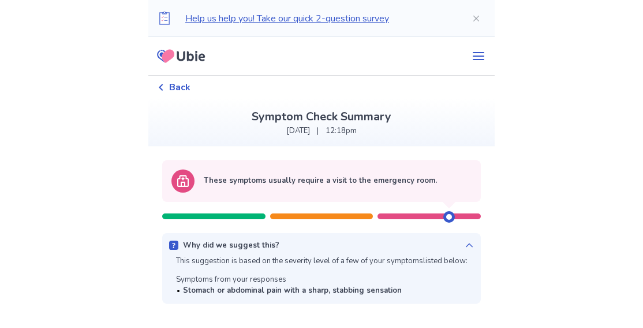
click at [336, 210] on div at bounding box center [321, 210] width 319 height 17
click at [336, 214] on div at bounding box center [321, 210] width 319 height 17
click at [336, 214] on div at bounding box center [321, 216] width 103 height 6
drag, startPoint x: 443, startPoint y: 219, endPoint x: 254, endPoint y: 161, distance: 198.2
click at [298, 212] on div at bounding box center [321, 210] width 319 height 17
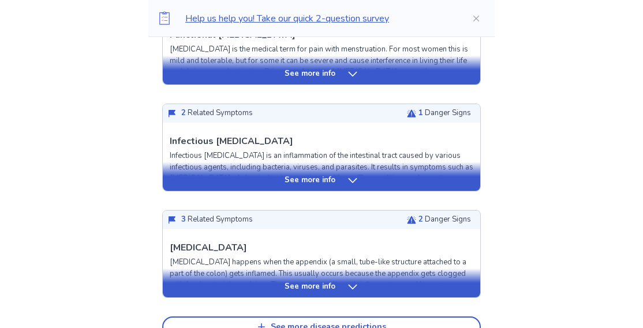
scroll to position [1271, 0]
